Goal: Information Seeking & Learning: Learn about a topic

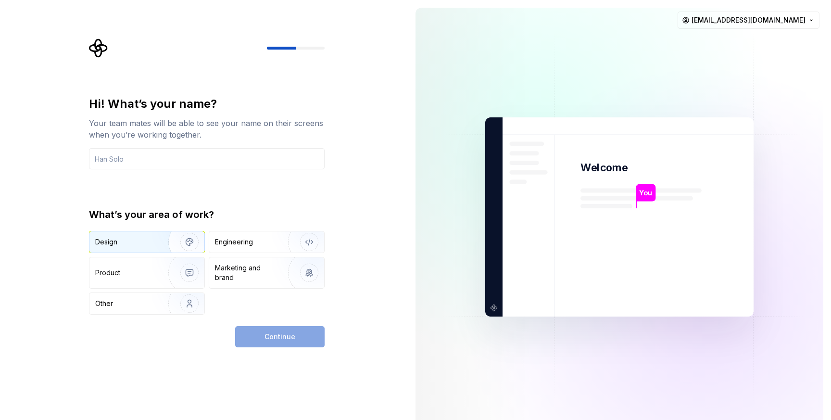
click at [158, 246] on img "button" at bounding box center [183, 242] width 62 height 64
click at [271, 243] on div "Engineering" at bounding box center [253, 242] width 76 height 10
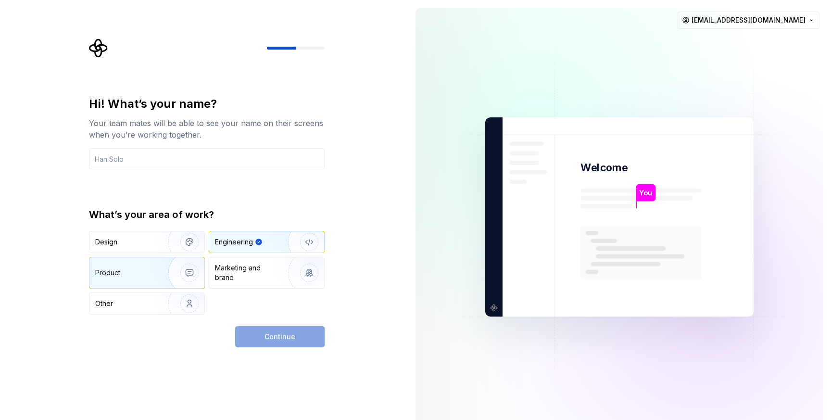
click at [136, 270] on div "Product" at bounding box center [126, 273] width 63 height 10
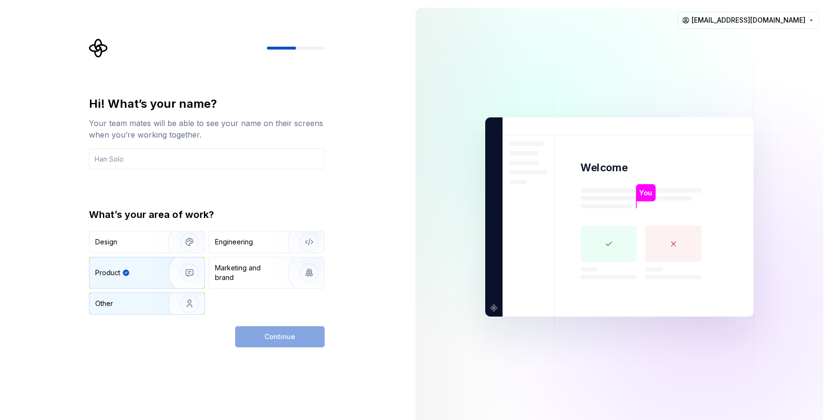
click at [142, 301] on div "Other" at bounding box center [123, 303] width 56 height 10
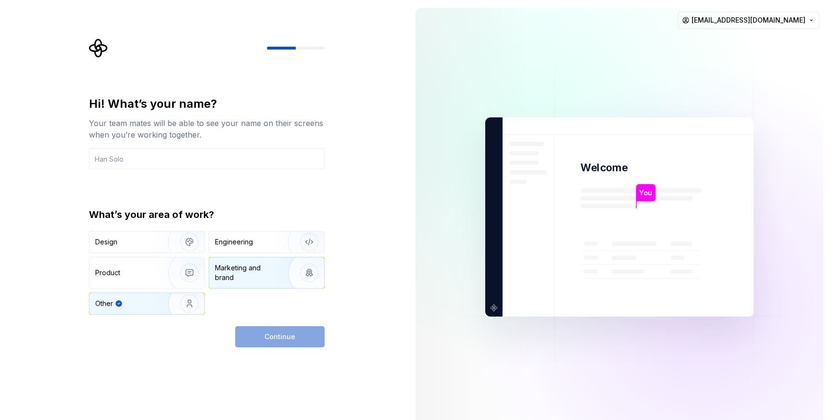
click at [253, 262] on div "Marketing and brand" at bounding box center [266, 272] width 115 height 31
click at [124, 243] on div "Design" at bounding box center [125, 242] width 61 height 10
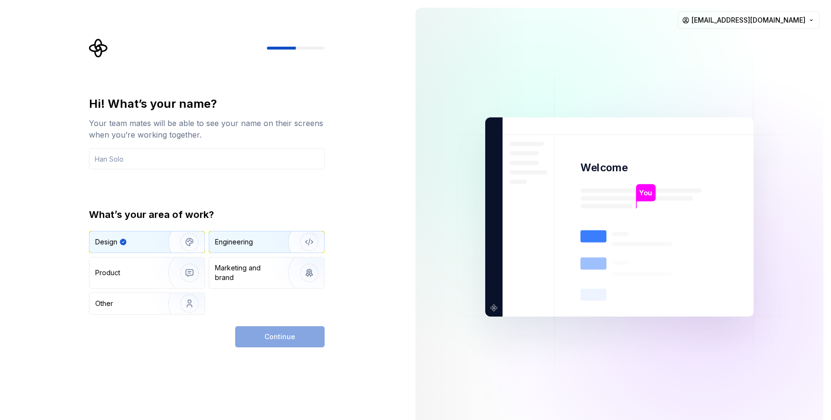
click at [236, 241] on div "Engineering" at bounding box center [234, 242] width 38 height 10
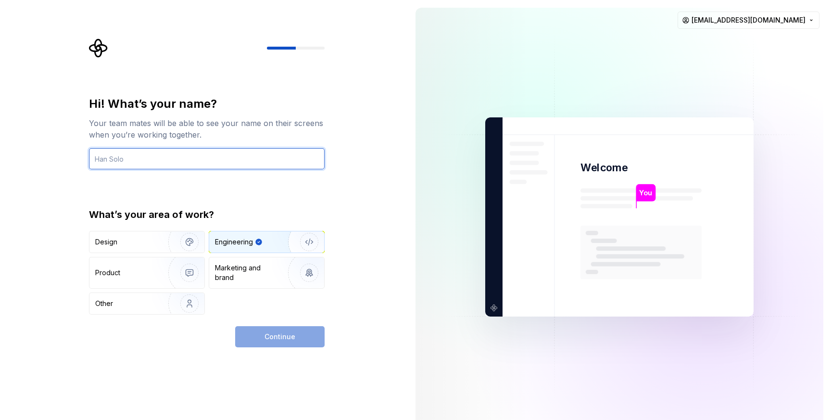
click at [215, 162] on input "text" at bounding box center [207, 158] width 236 height 21
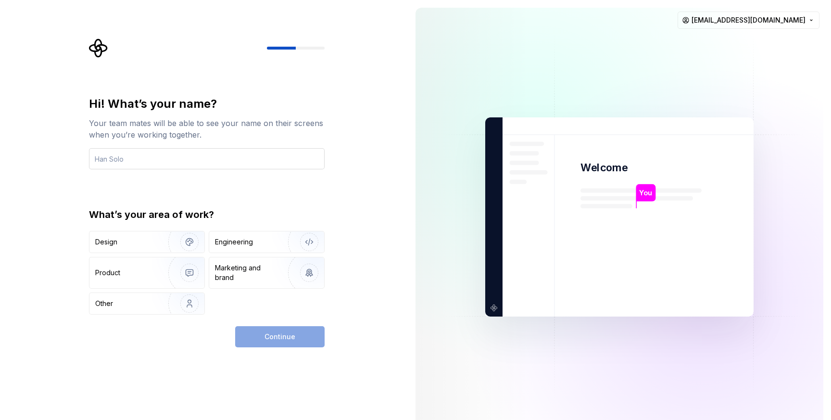
click at [136, 162] on input "text" at bounding box center [207, 158] width 236 height 21
click at [96, 160] on input "priyanka Jadhav" at bounding box center [207, 158] width 236 height 21
type input "Priyanka Jadhav"
click at [244, 245] on div "Engineering" at bounding box center [234, 242] width 38 height 10
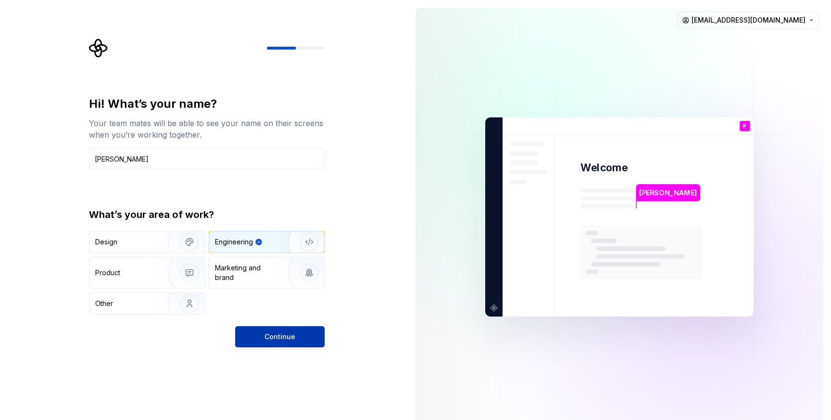
click at [272, 342] on button "Continue" at bounding box center [279, 336] width 89 height 21
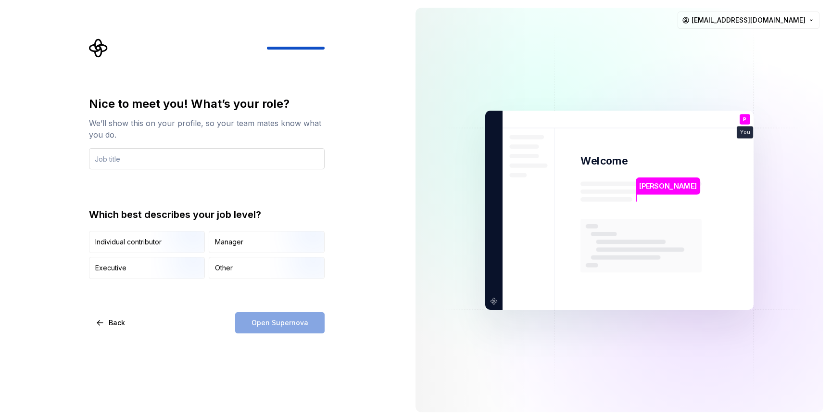
click at [131, 158] on input "text" at bounding box center [207, 158] width 236 height 21
click at [137, 246] on div "Individual contributor" at bounding box center [128, 242] width 66 height 10
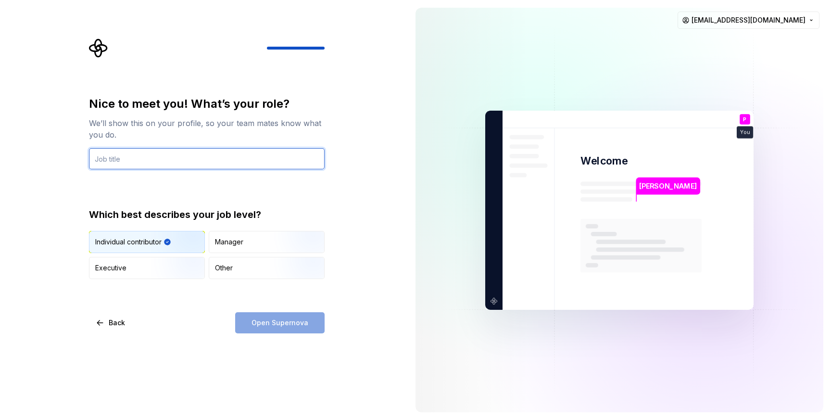
click at [195, 164] on input "text" at bounding box center [207, 158] width 236 height 21
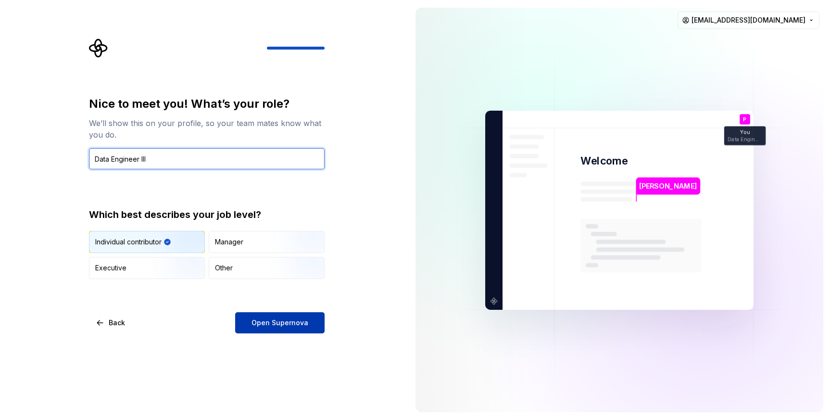
type input "Data Engineer III"
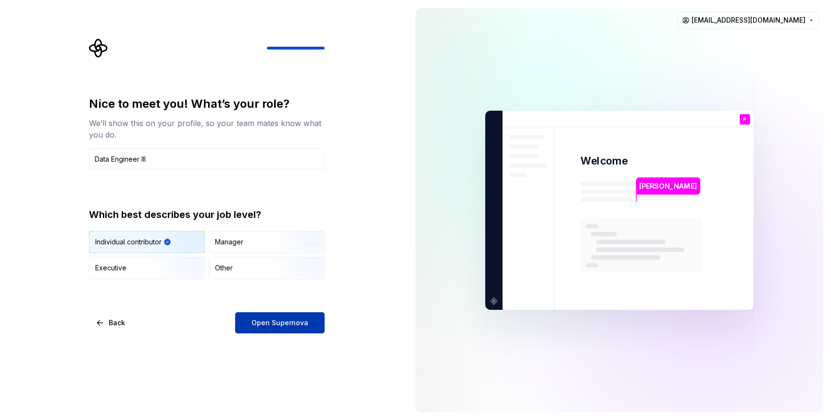
click at [288, 326] on span "Open Supernova" at bounding box center [279, 323] width 57 height 10
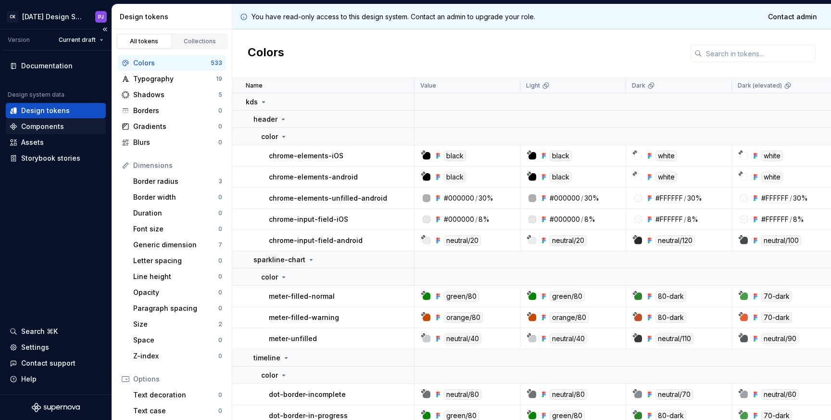
click at [44, 127] on div "Components" at bounding box center [42, 127] width 43 height 10
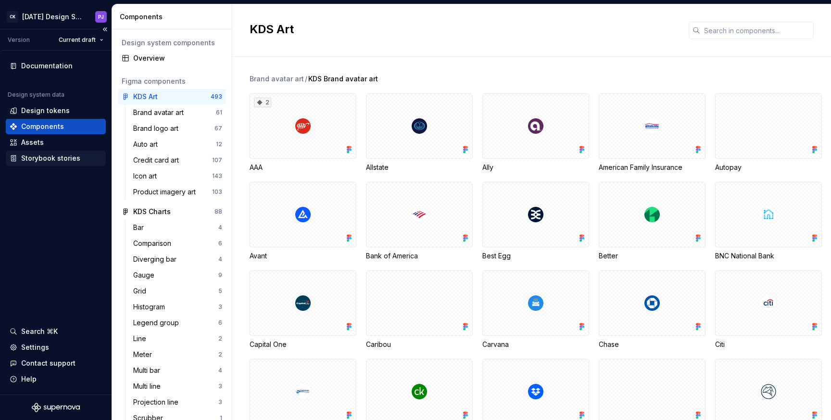
click at [50, 162] on div "Storybook stories" at bounding box center [50, 158] width 59 height 10
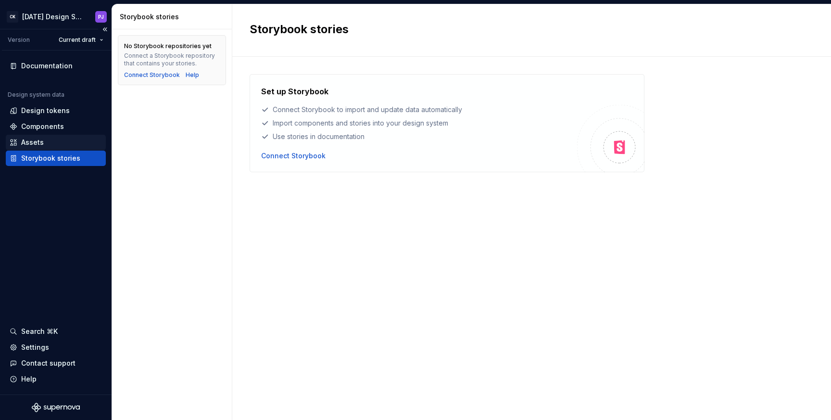
click at [37, 143] on div "Assets" at bounding box center [32, 142] width 23 height 10
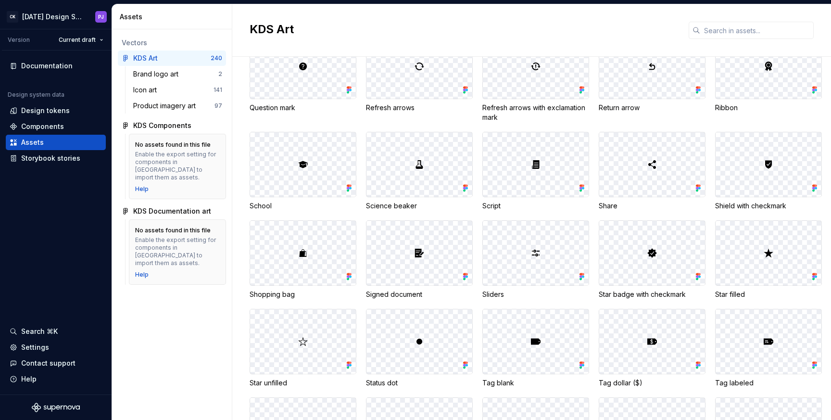
scroll to position [2330, 0]
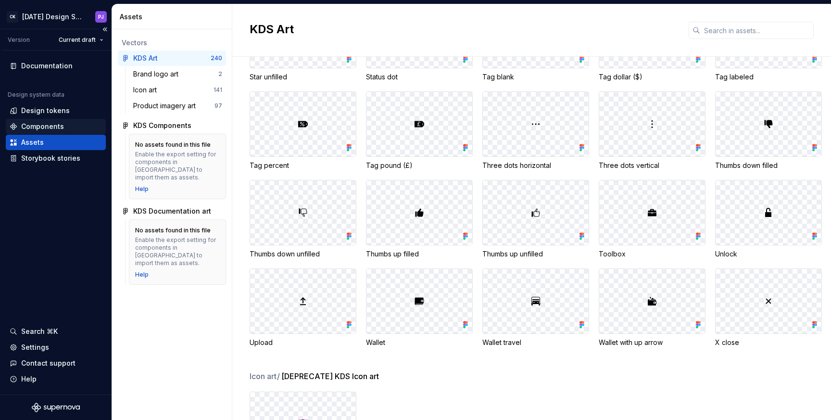
click at [56, 128] on div "Components" at bounding box center [42, 127] width 43 height 10
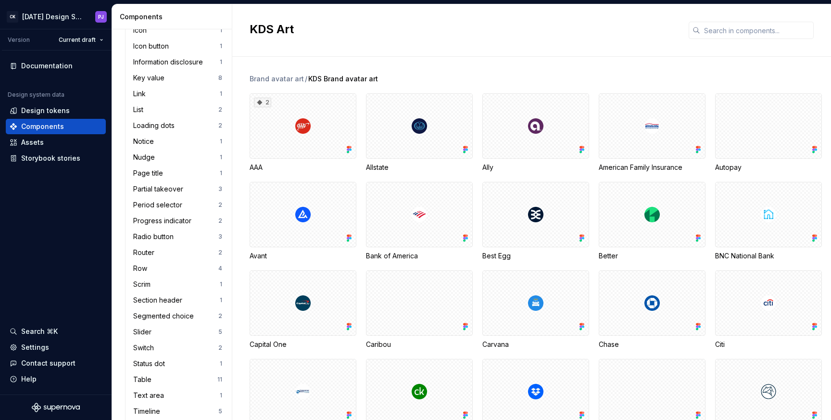
scroll to position [1245, 0]
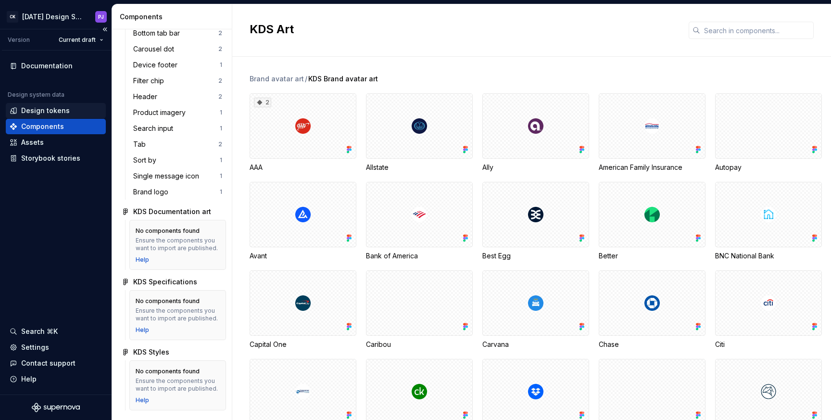
click at [52, 109] on div "Design tokens" at bounding box center [45, 111] width 49 height 10
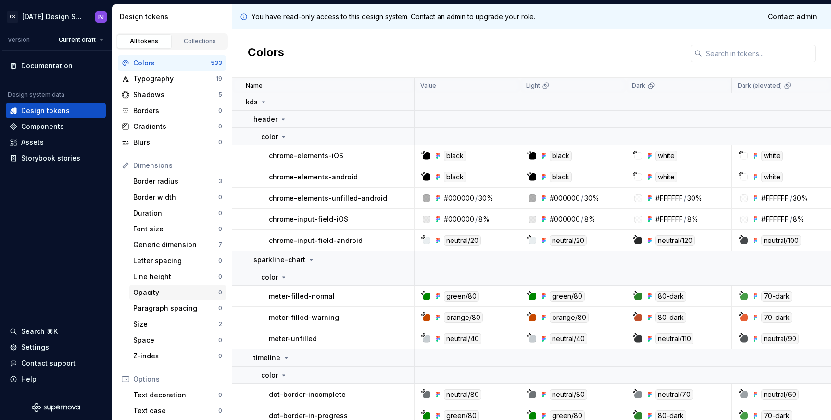
scroll to position [107, 0]
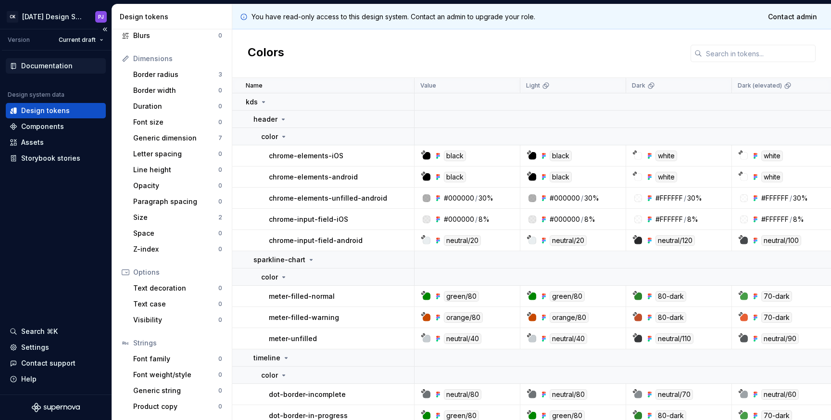
click at [51, 63] on div "Documentation" at bounding box center [46, 66] width 51 height 10
click at [61, 67] on div "Documentation" at bounding box center [46, 66] width 51 height 10
